Goal: Find specific fact: Find specific fact

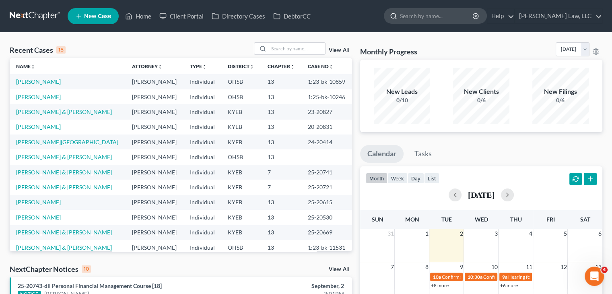
click at [441, 17] on input "search" at bounding box center [437, 15] width 74 height 15
click at [449, 13] on input "search" at bounding box center [437, 15] width 74 height 15
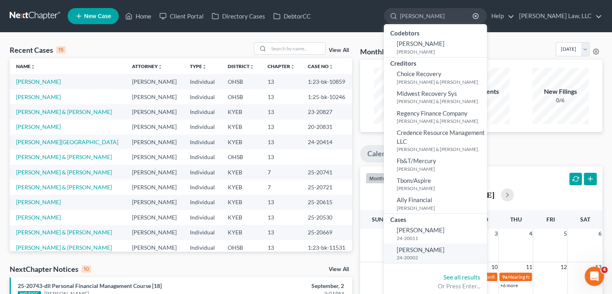
type input "[PERSON_NAME]"
click at [435, 248] on span "[PERSON_NAME]" at bounding box center [421, 249] width 48 height 7
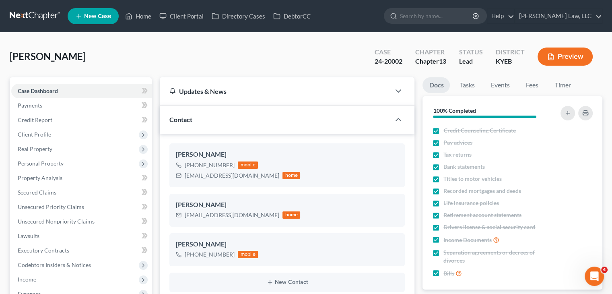
click at [48, 16] on link at bounding box center [35, 16] width 51 height 14
